Goal: Information Seeking & Learning: Learn about a topic

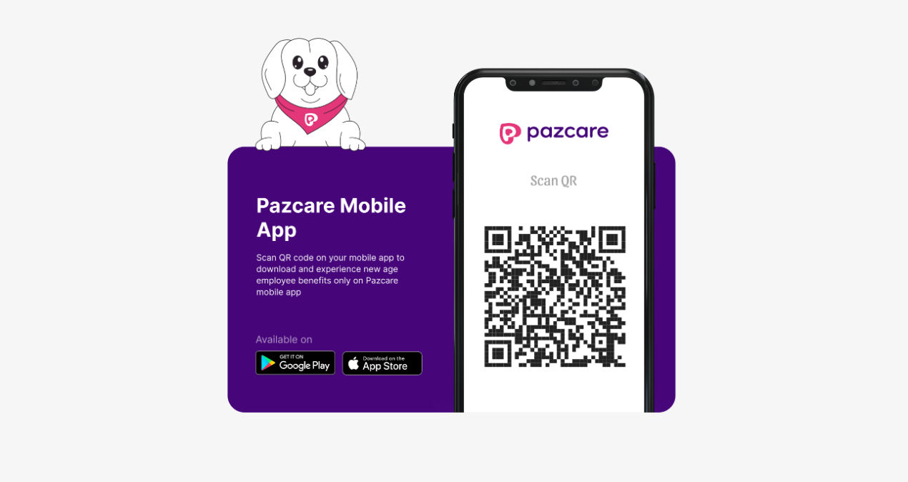
click at [73, 340] on div at bounding box center [454, 241] width 908 height 482
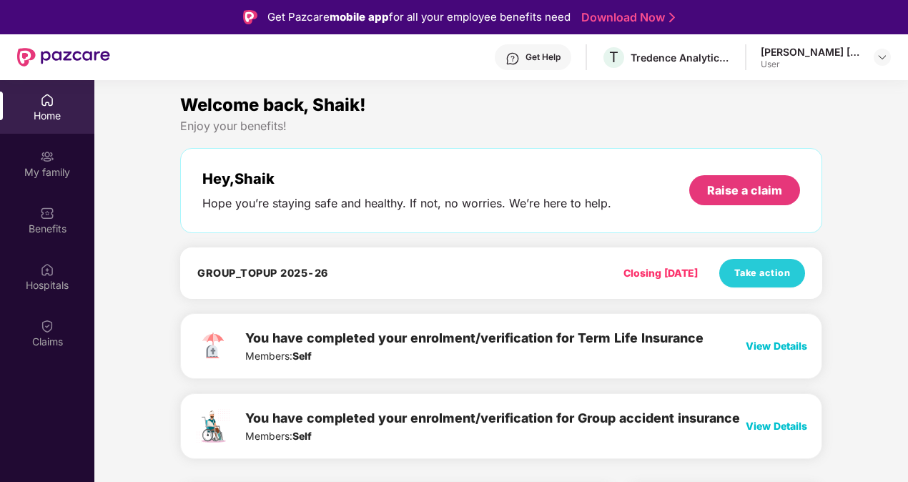
click at [760, 430] on span "View Details" at bounding box center [777, 426] width 62 height 12
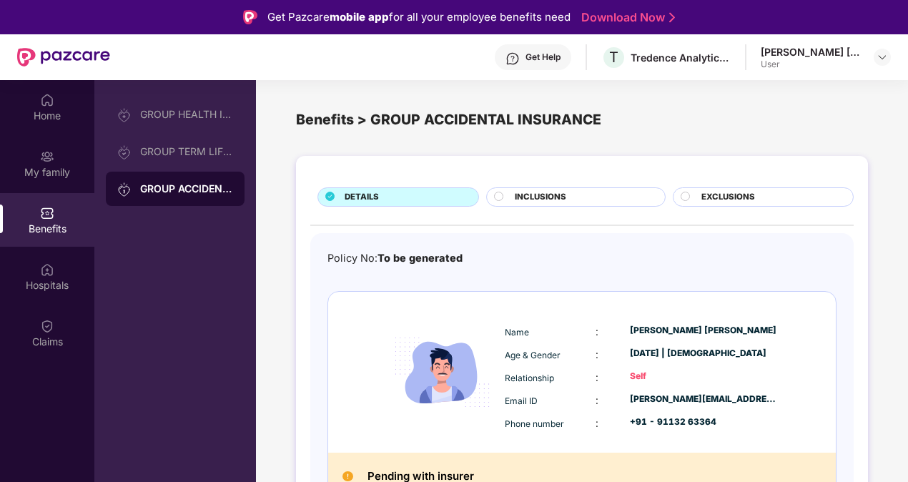
click at [903, 366] on div "DETAILS INCLUSIONS EXCLUSIONS Policy No: To be generated Name : Shaik Thoushif …" at bounding box center [582, 365] width 652 height 433
click at [878, 426] on div "DETAILS INCLUSIONS EXCLUSIONS Policy No: To be generated Name : Shaik Thoushif …" at bounding box center [582, 365] width 652 height 433
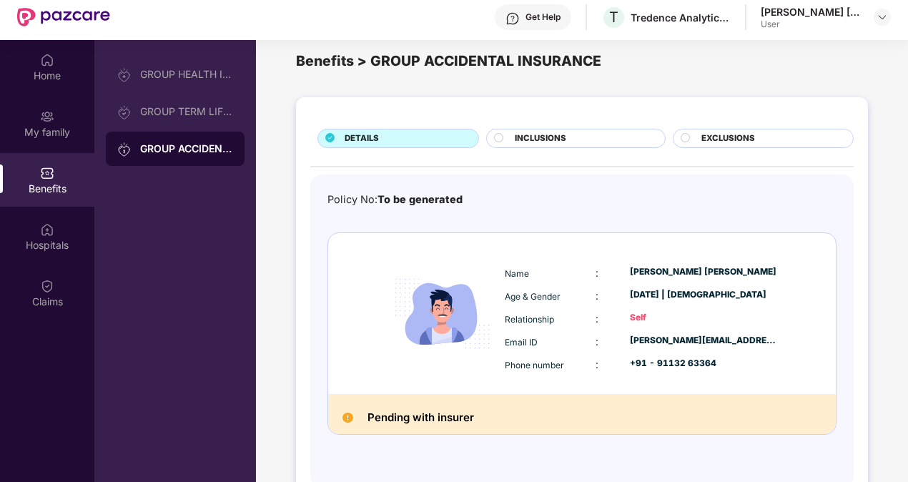
scroll to position [80, 0]
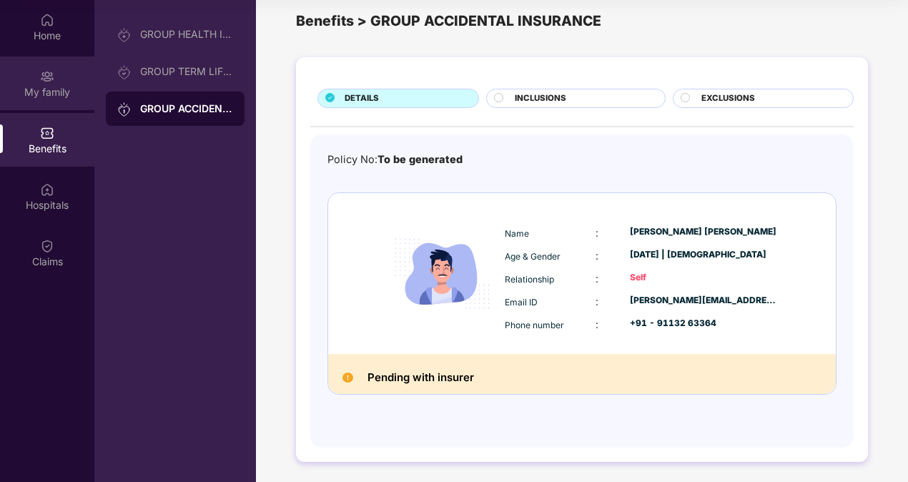
click at [46, 86] on div "My family" at bounding box center [47, 92] width 94 height 14
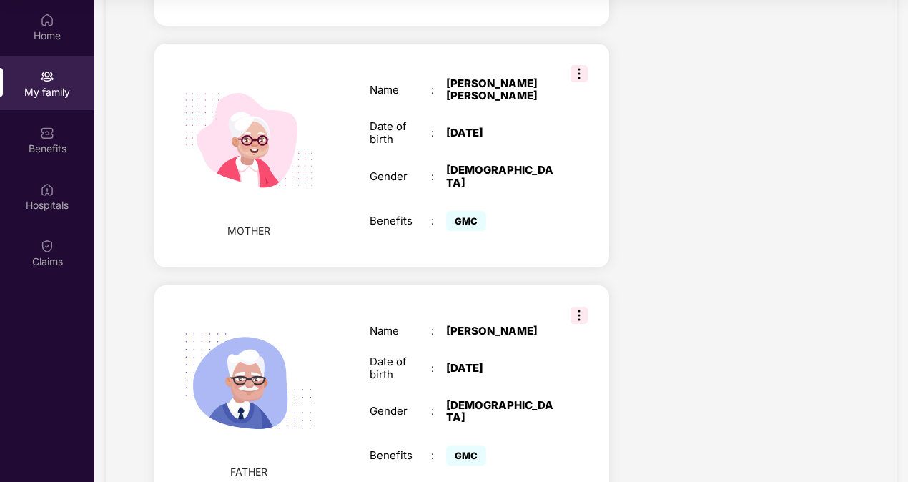
scroll to position [1252, 0]
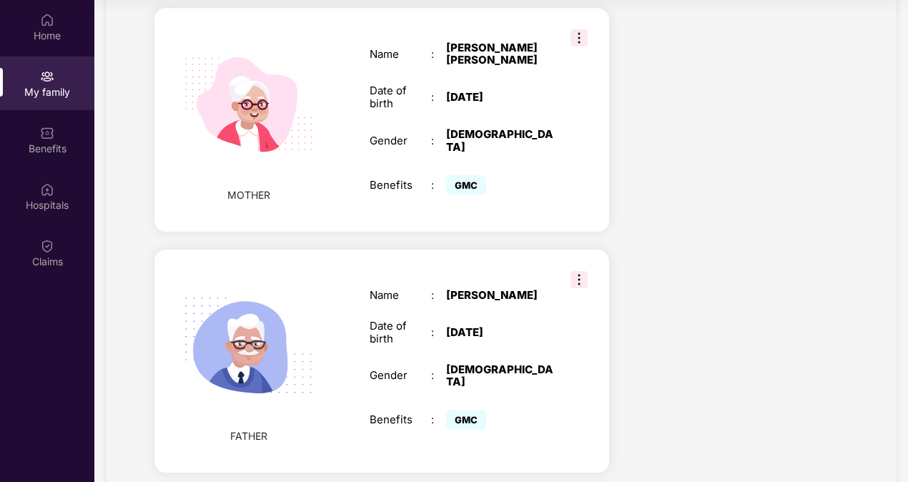
click at [459, 410] on span "GMC" at bounding box center [466, 420] width 40 height 20
click at [373, 413] on div "Benefits" at bounding box center [401, 419] width 62 height 13
drag, startPoint x: 373, startPoint y: 365, endPoint x: 584, endPoint y: 233, distance: 248.4
click at [584, 250] on div "FATHER Name : Shaik Jalal Bash Date of birth : 15 Sept 1967 Gender : MALE Benef…" at bounding box center [381, 362] width 455 height 224
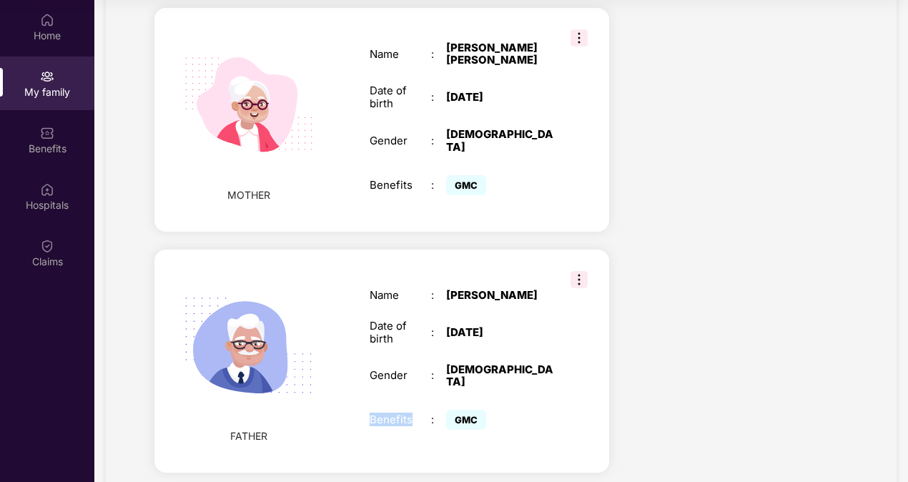
click at [584, 271] on img at bounding box center [579, 279] width 17 height 17
click at [476, 289] on div "Shaik Jalal Bash" at bounding box center [499, 295] width 107 height 13
click at [282, 316] on img at bounding box center [249, 346] width 165 height 165
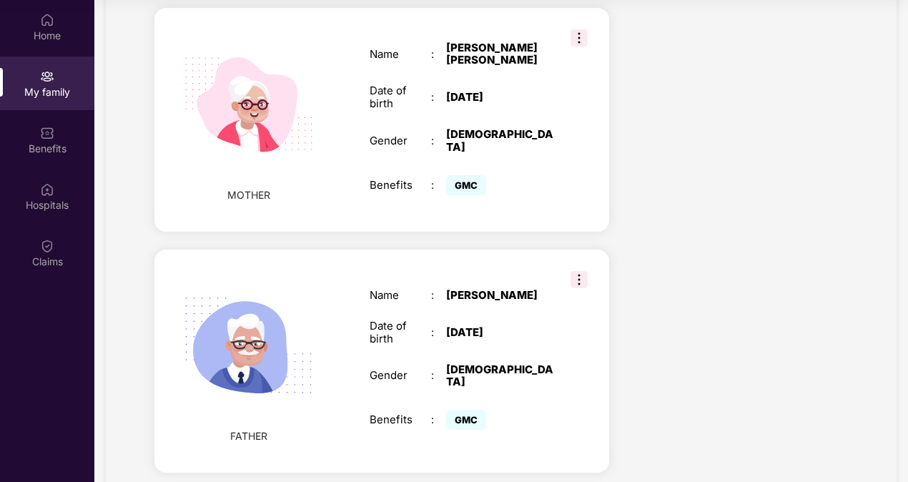
scroll to position [0, 0]
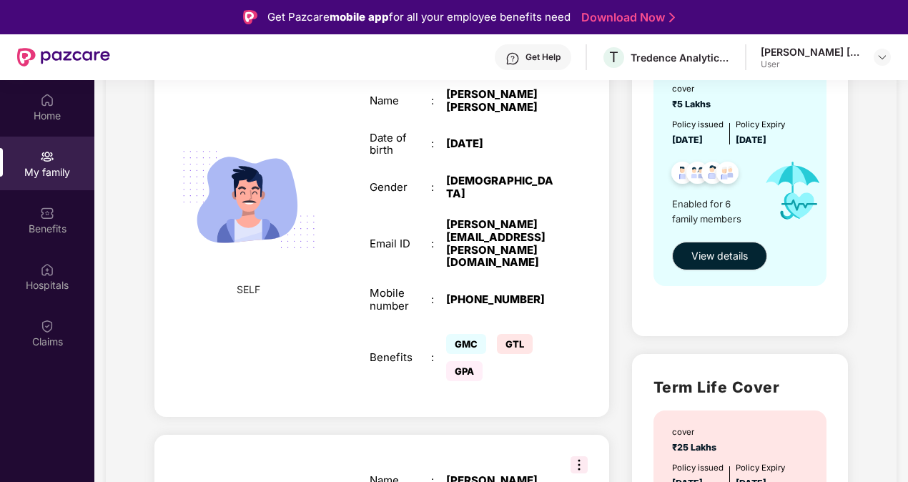
scroll to position [172, 0]
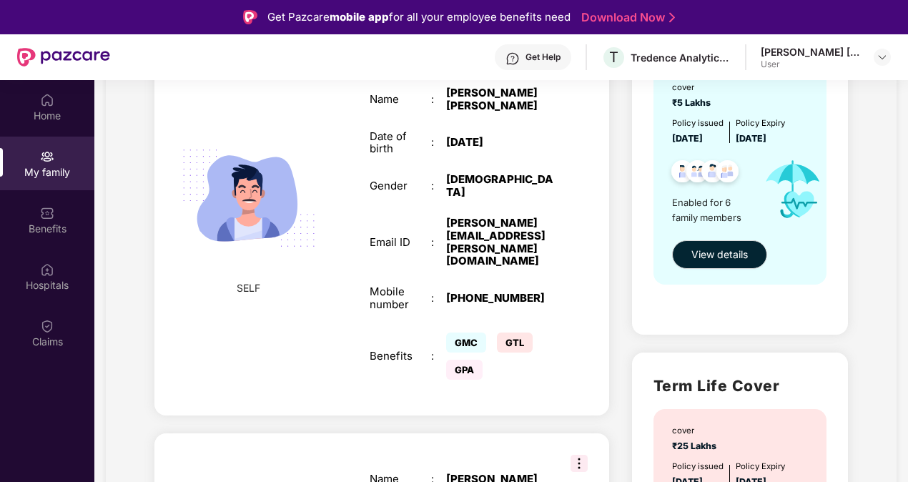
click at [468, 360] on span "GPA" at bounding box center [464, 370] width 36 height 20
click at [595, 205] on div "SELF Employee ID : 6963 Name : Shaik Thoushif Ahammad Date of birth : 06 Apr 19…" at bounding box center [381, 213] width 455 height 404
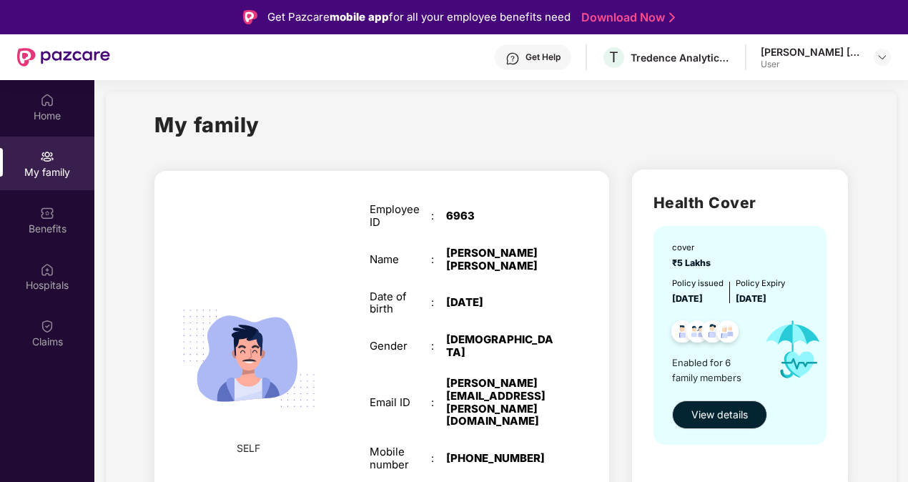
scroll to position [0, 0]
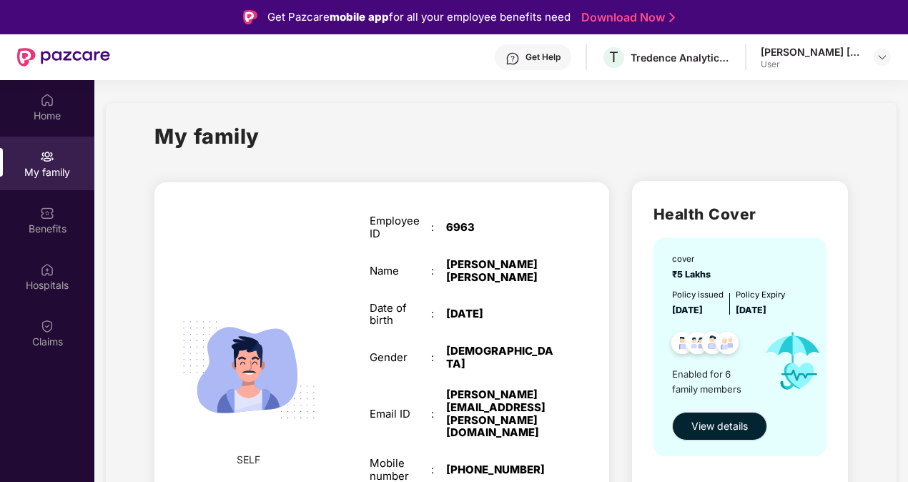
click at [473, 247] on div "Employee ID : 6963 Name : Shaik Thoushif Ahammad Date of birth : 06 Apr 1988 Ge…" at bounding box center [461, 384] width 213 height 375
click at [237, 333] on img at bounding box center [249, 370] width 165 height 165
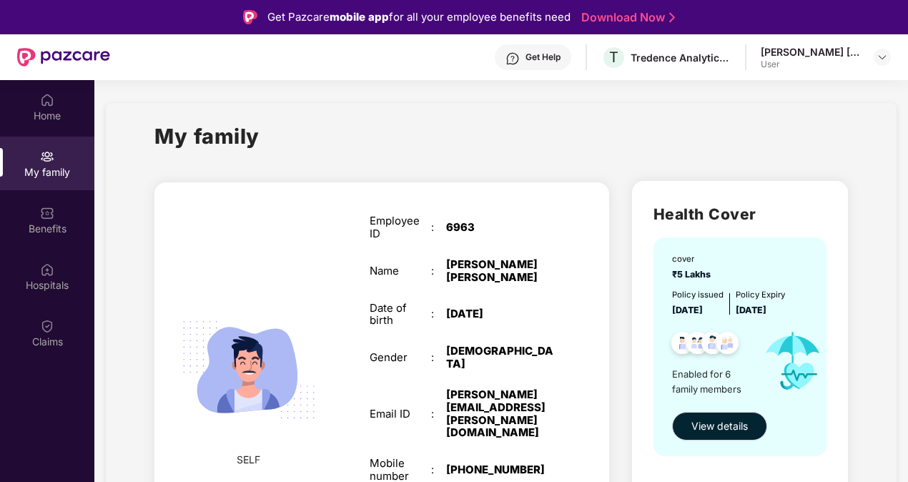
click at [237, 333] on img at bounding box center [249, 370] width 165 height 165
click at [53, 267] on img at bounding box center [47, 269] width 14 height 14
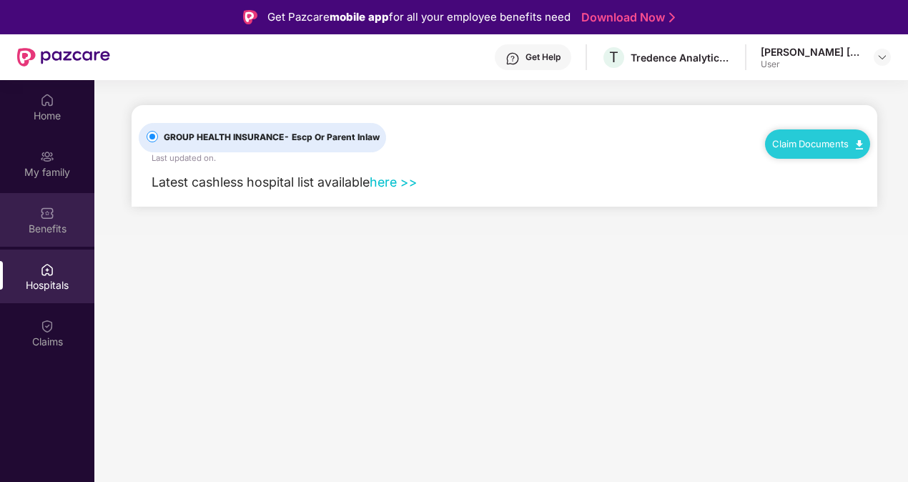
click at [54, 238] on div "Benefits" at bounding box center [47, 220] width 94 height 54
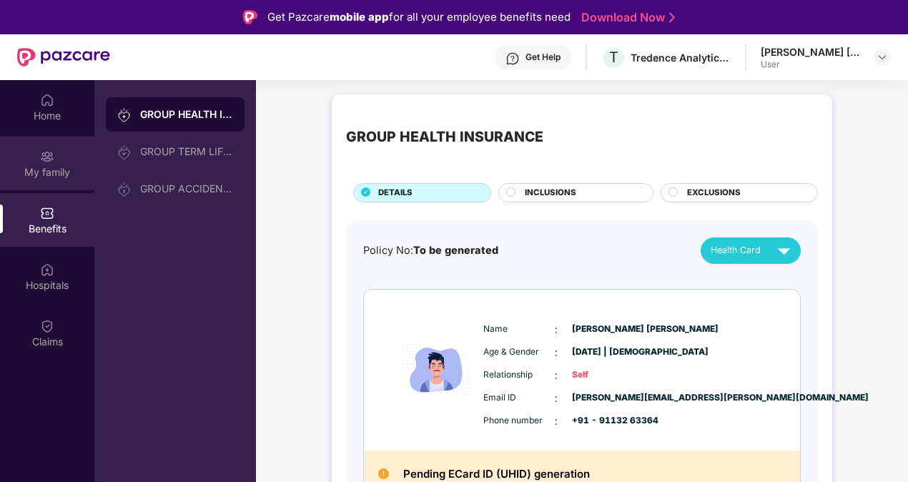
click at [54, 157] on img at bounding box center [47, 156] width 14 height 14
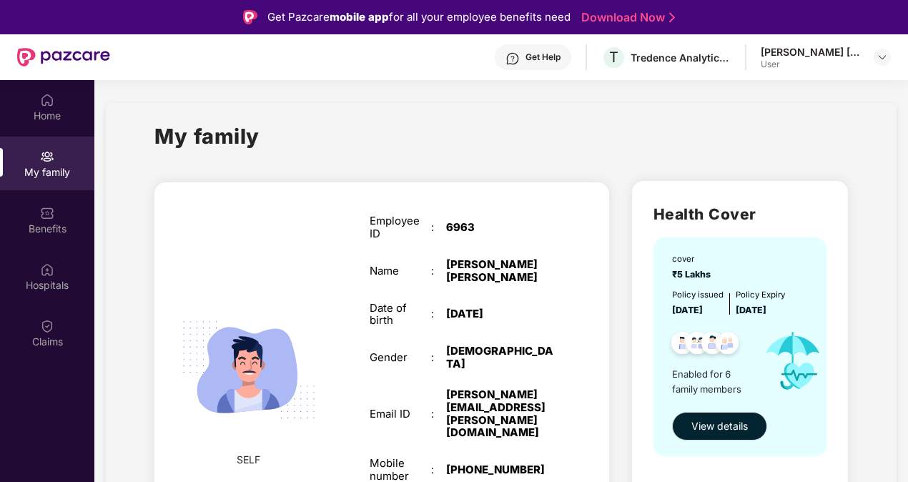
click at [581, 273] on div "SELF Employee ID : 6963 Name : Shaik Thoushif Ahammad Date of birth : 06 Apr 19…" at bounding box center [381, 384] width 455 height 404
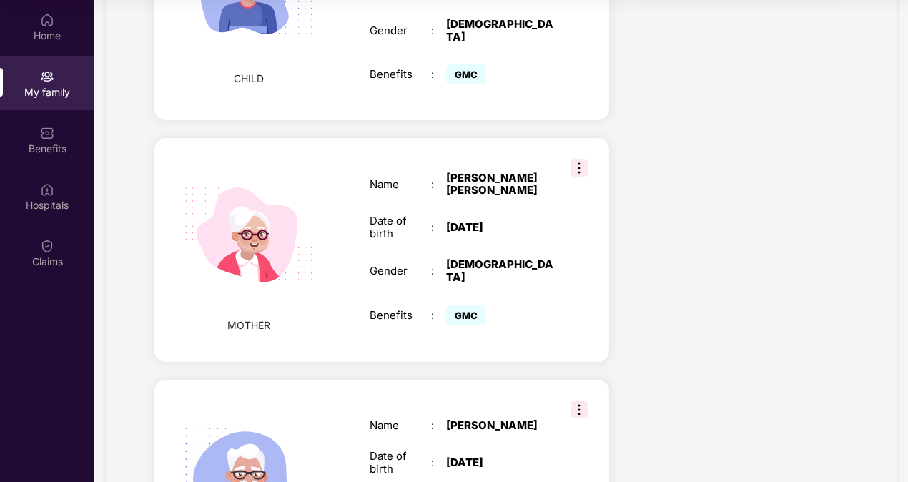
scroll to position [1109, 0]
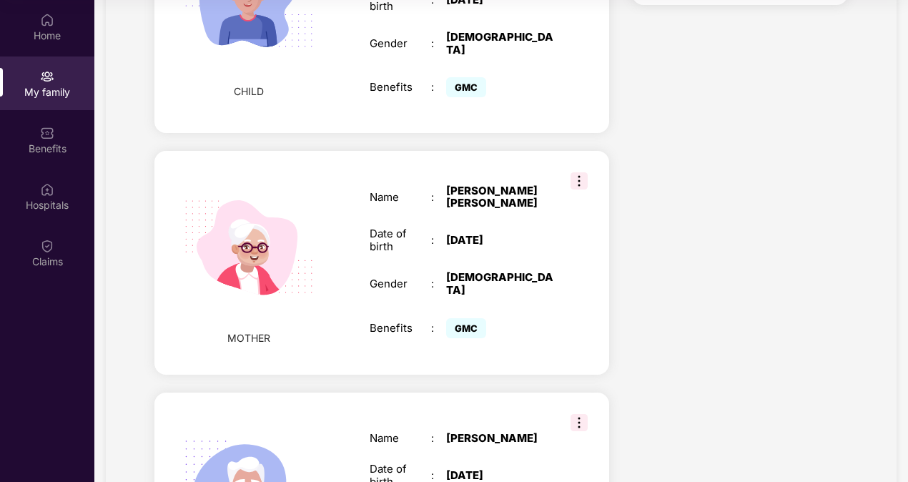
click at [573, 172] on img at bounding box center [579, 180] width 17 height 17
click at [460, 318] on span "GMC" at bounding box center [466, 328] width 40 height 20
click at [579, 172] on img at bounding box center [579, 180] width 17 height 17
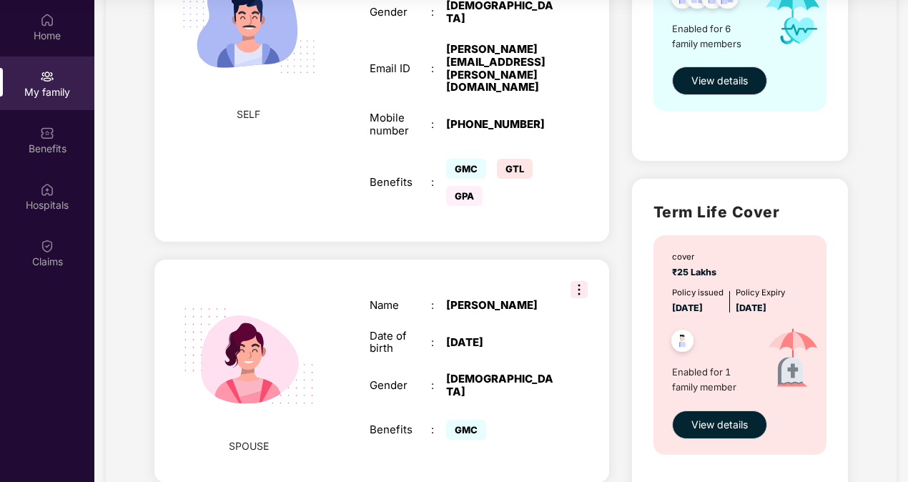
scroll to position [0, 0]
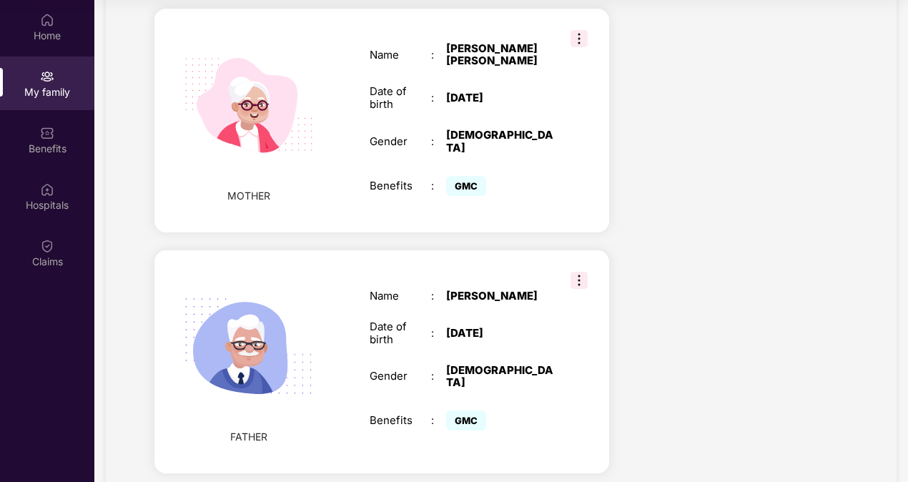
scroll to position [1252, 0]
click at [461, 326] on div "15 Sept 1967" at bounding box center [499, 332] width 107 height 13
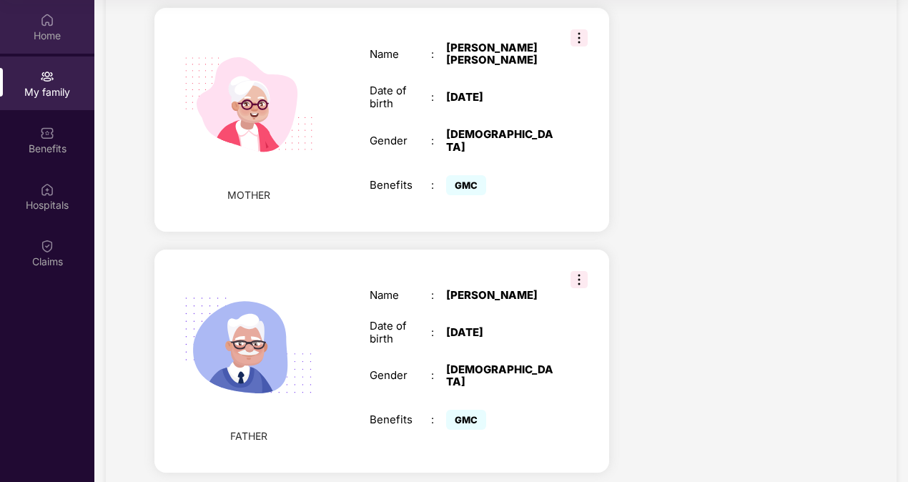
click at [46, 32] on div "Home" at bounding box center [47, 36] width 94 height 14
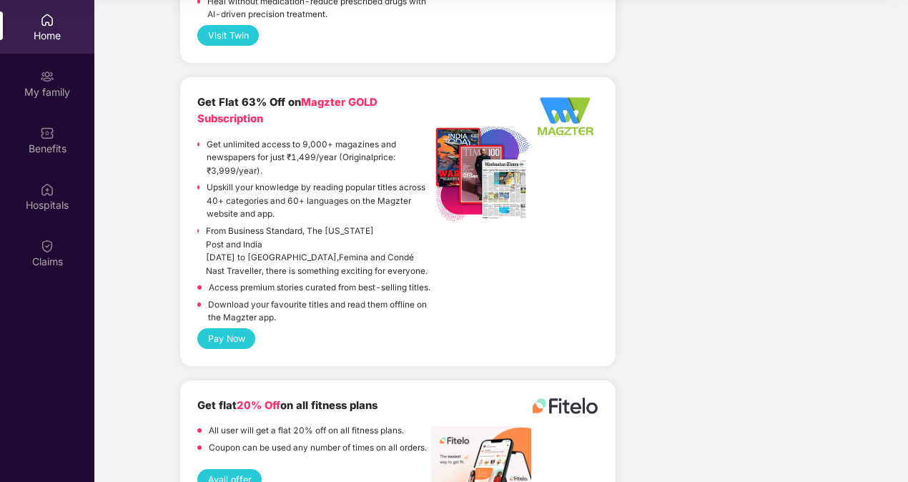
scroll to position [3377, 0]
